Goal: Information Seeking & Learning: Learn about a topic

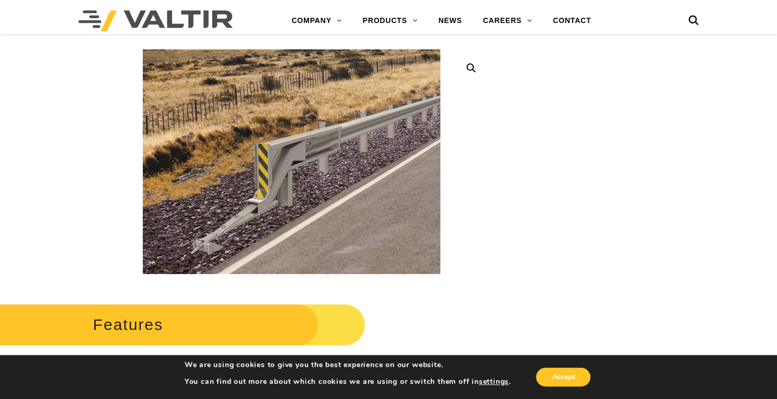
scroll to position [209, 0]
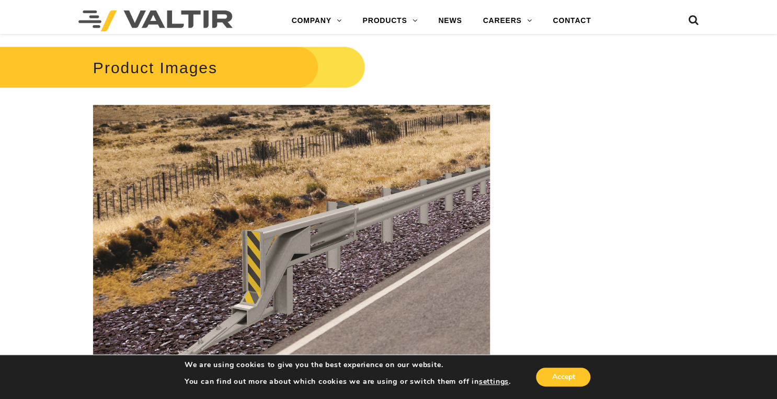
scroll to position [1256, 0]
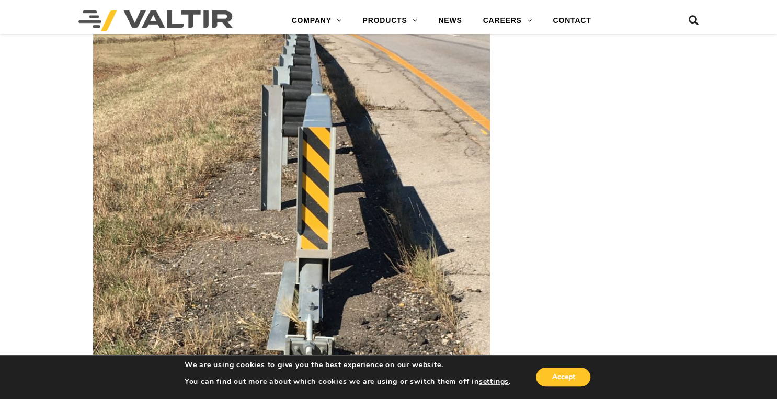
scroll to position [1925, 0]
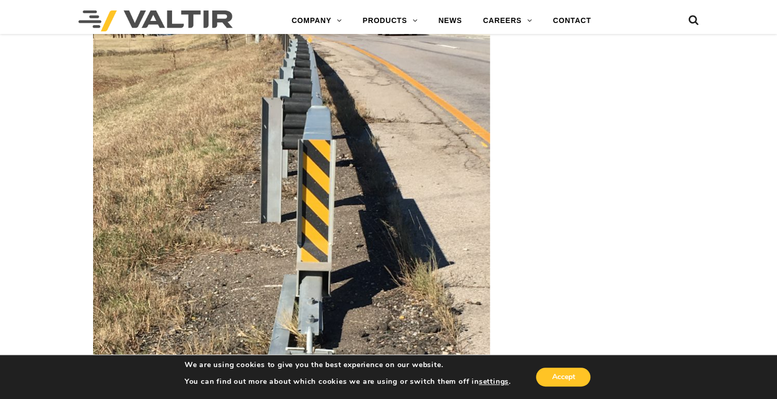
click at [445, 289] on img at bounding box center [291, 266] width 397 height 529
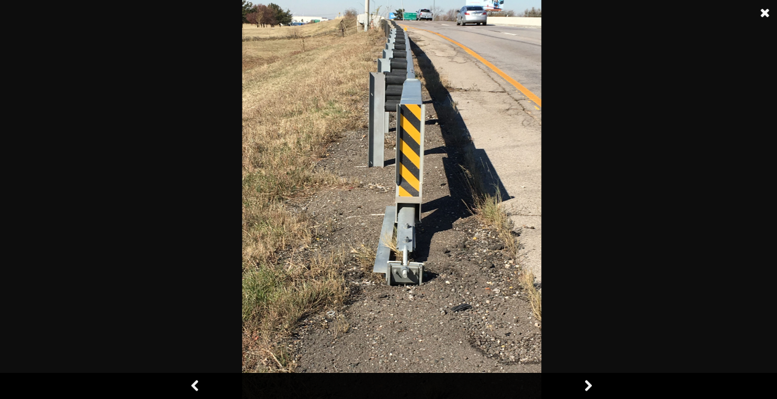
scroll to position [2093, 0]
click at [593, 381] on link at bounding box center [588, 386] width 26 height 26
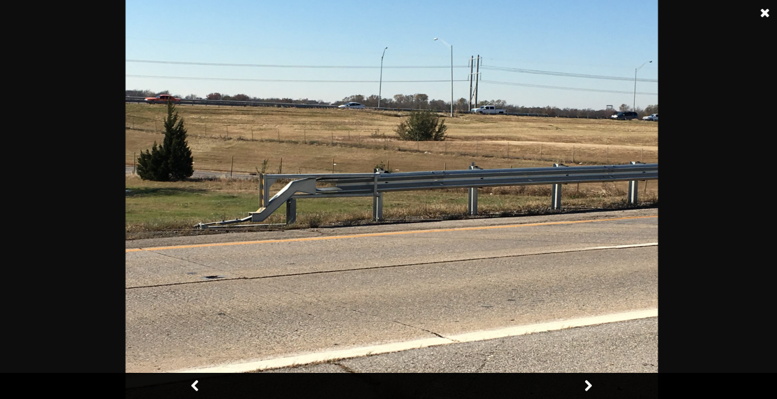
click at [593, 384] on link at bounding box center [588, 386] width 26 height 26
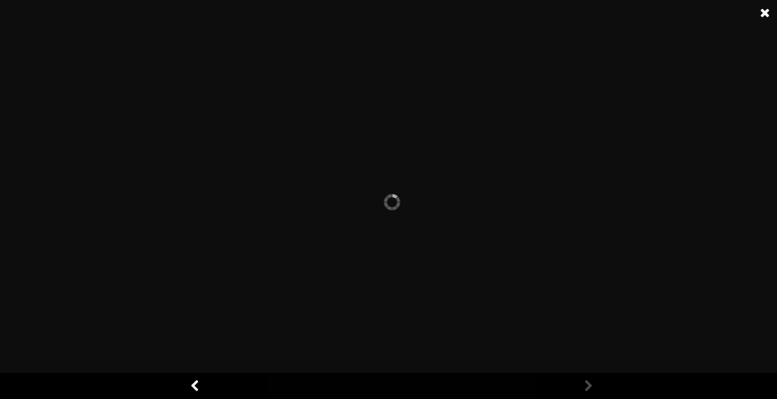
click at [593, 385] on link at bounding box center [588, 386] width 26 height 26
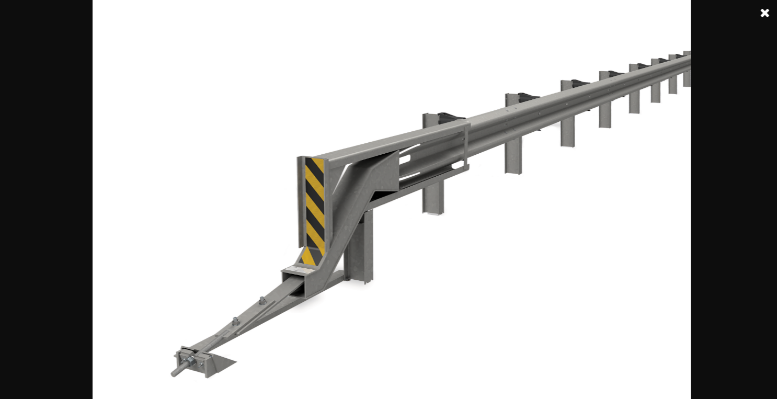
click at [459, 302] on img at bounding box center [392, 199] width 599 height 399
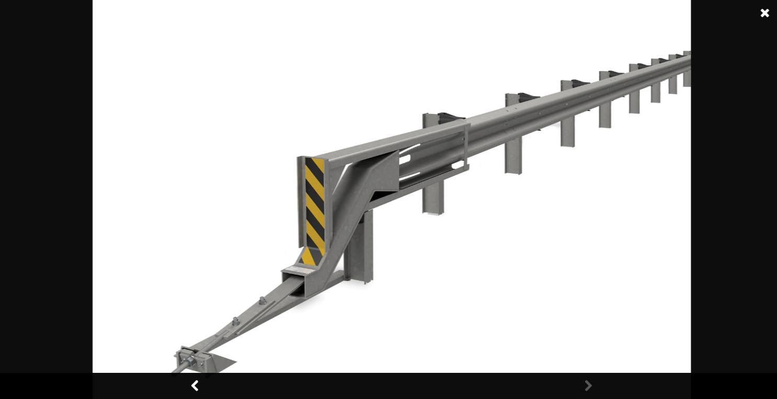
click at [189, 383] on link at bounding box center [196, 386] width 26 height 26
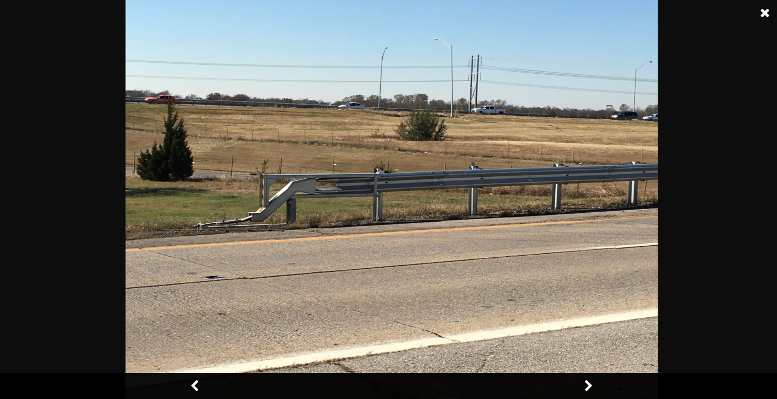
click at [189, 383] on link at bounding box center [196, 386] width 26 height 26
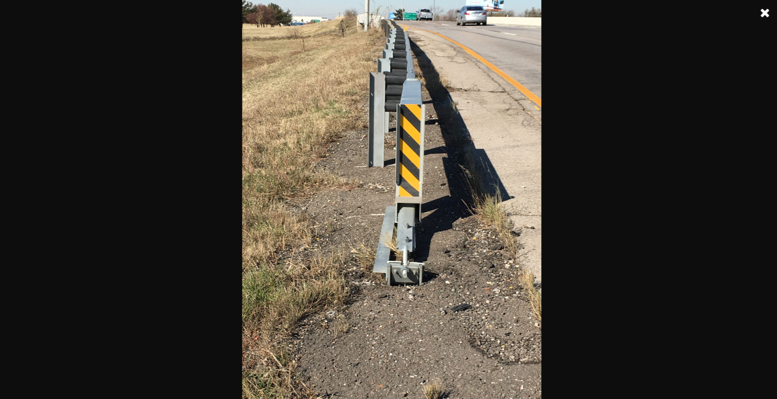
click at [233, 327] on div at bounding box center [392, 199] width 784 height 399
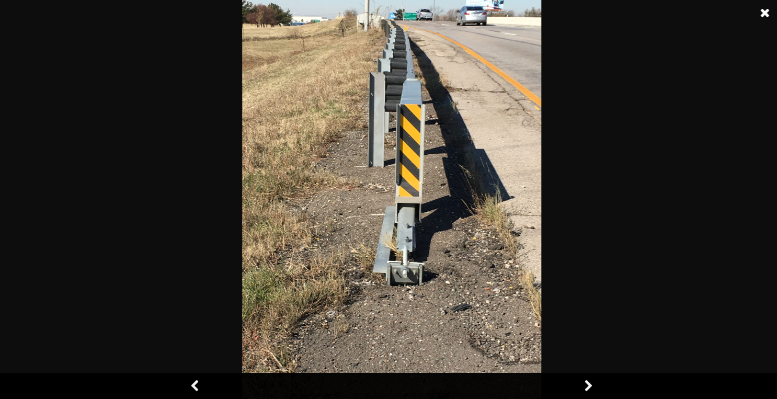
scroll to position [1967, 0]
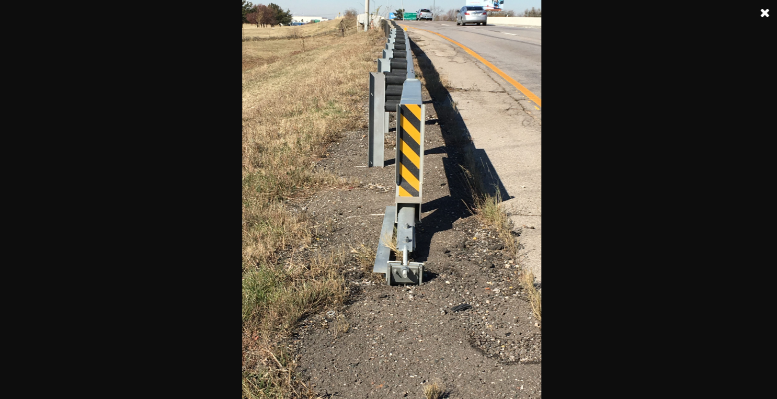
drag, startPoint x: 489, startPoint y: 196, endPoint x: 486, endPoint y: 208, distance: 12.3
click at [477, 213] on img at bounding box center [391, 199] width 299 height 399
